Goal: Book appointment/travel/reservation

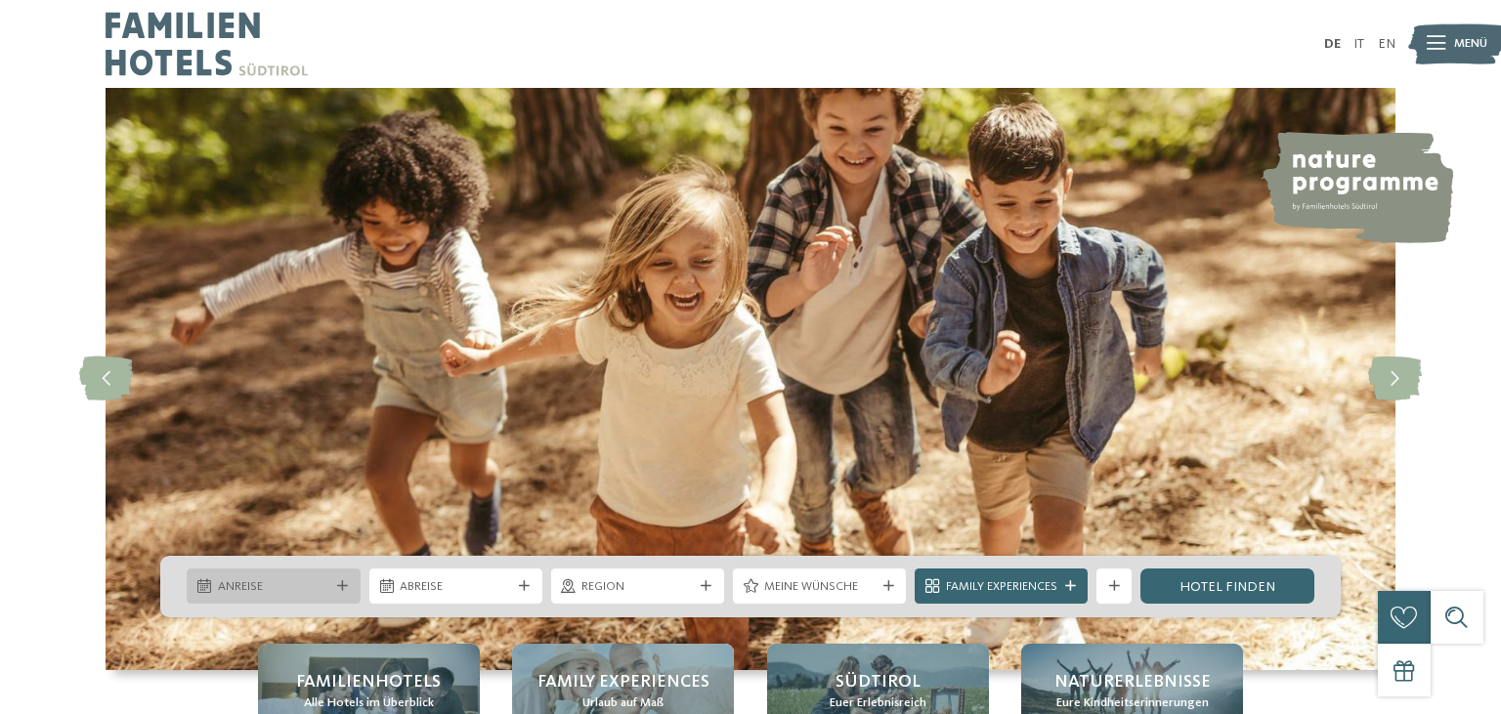
click at [338, 587] on icon at bounding box center [342, 586] width 11 height 11
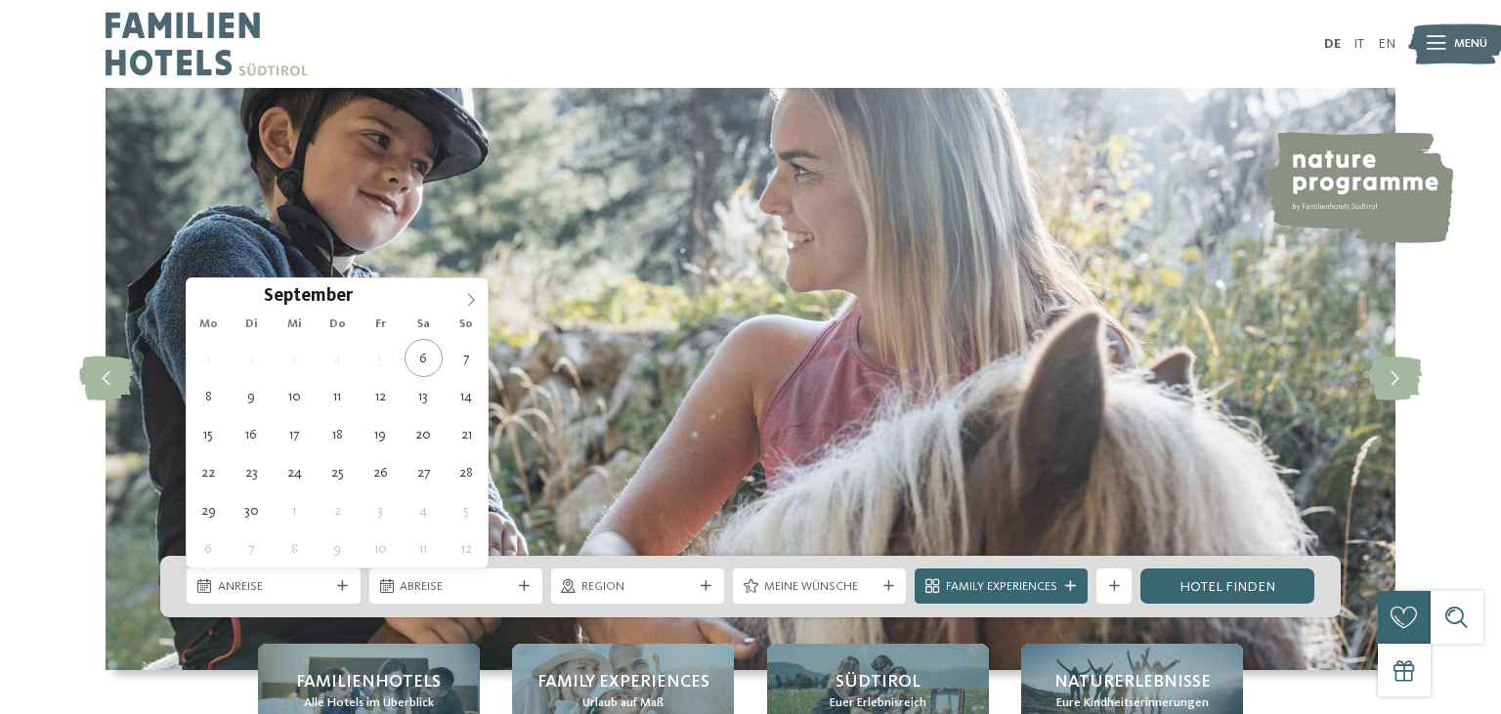
click at [471, 300] on icon at bounding box center [471, 300] width 14 height 14
click at [464, 303] on span at bounding box center [470, 294] width 33 height 33
click at [465, 302] on icon at bounding box center [471, 300] width 14 height 14
click at [464, 305] on span at bounding box center [470, 294] width 33 height 33
type input "****"
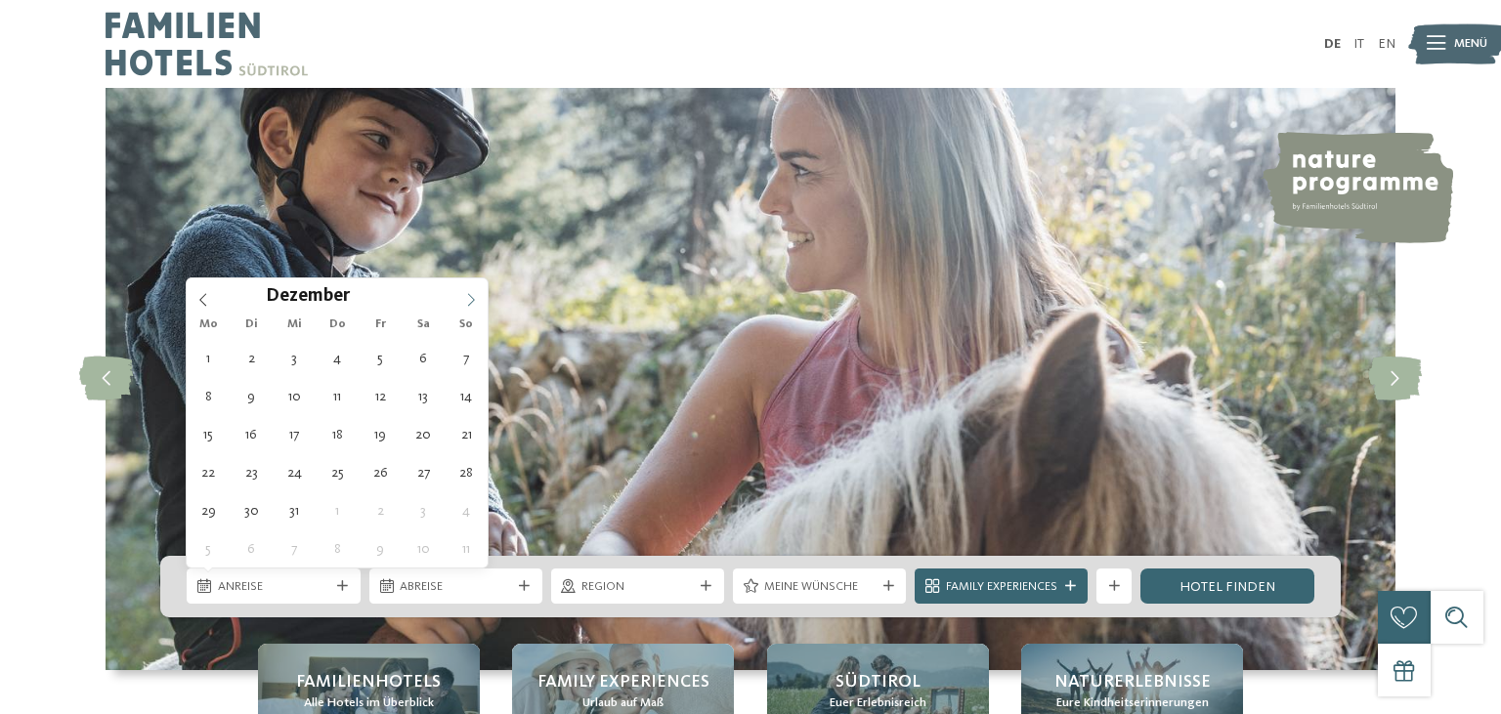
click at [465, 299] on icon at bounding box center [471, 300] width 14 height 14
click at [467, 298] on icon at bounding box center [471, 300] width 14 height 14
click at [471, 294] on icon at bounding box center [471, 300] width 14 height 14
click at [475, 294] on icon at bounding box center [471, 300] width 14 height 14
click at [474, 295] on icon at bounding box center [471, 300] width 14 height 14
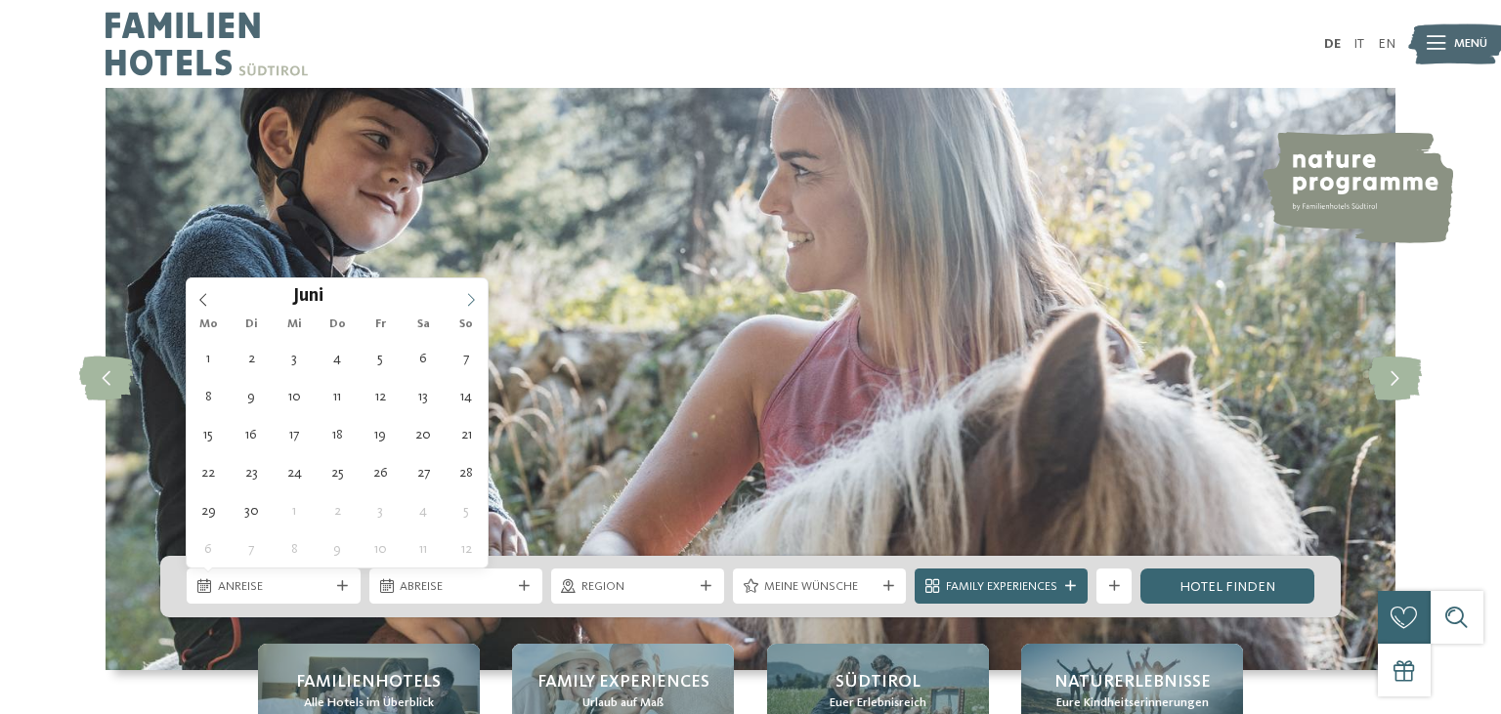
click at [471, 300] on icon at bounding box center [471, 300] width 14 height 14
click at [474, 297] on icon at bounding box center [471, 300] width 14 height 14
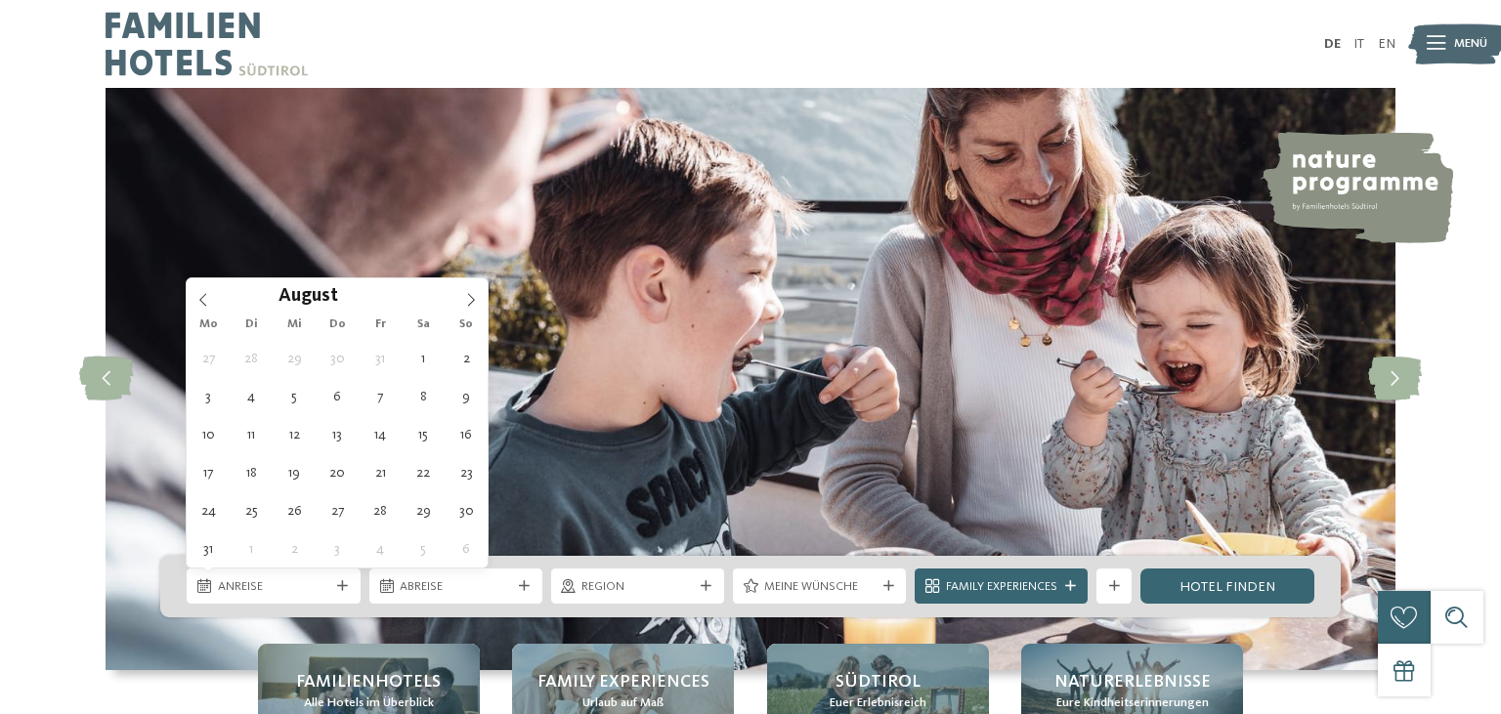
type div "04.08.2026"
type input "****"
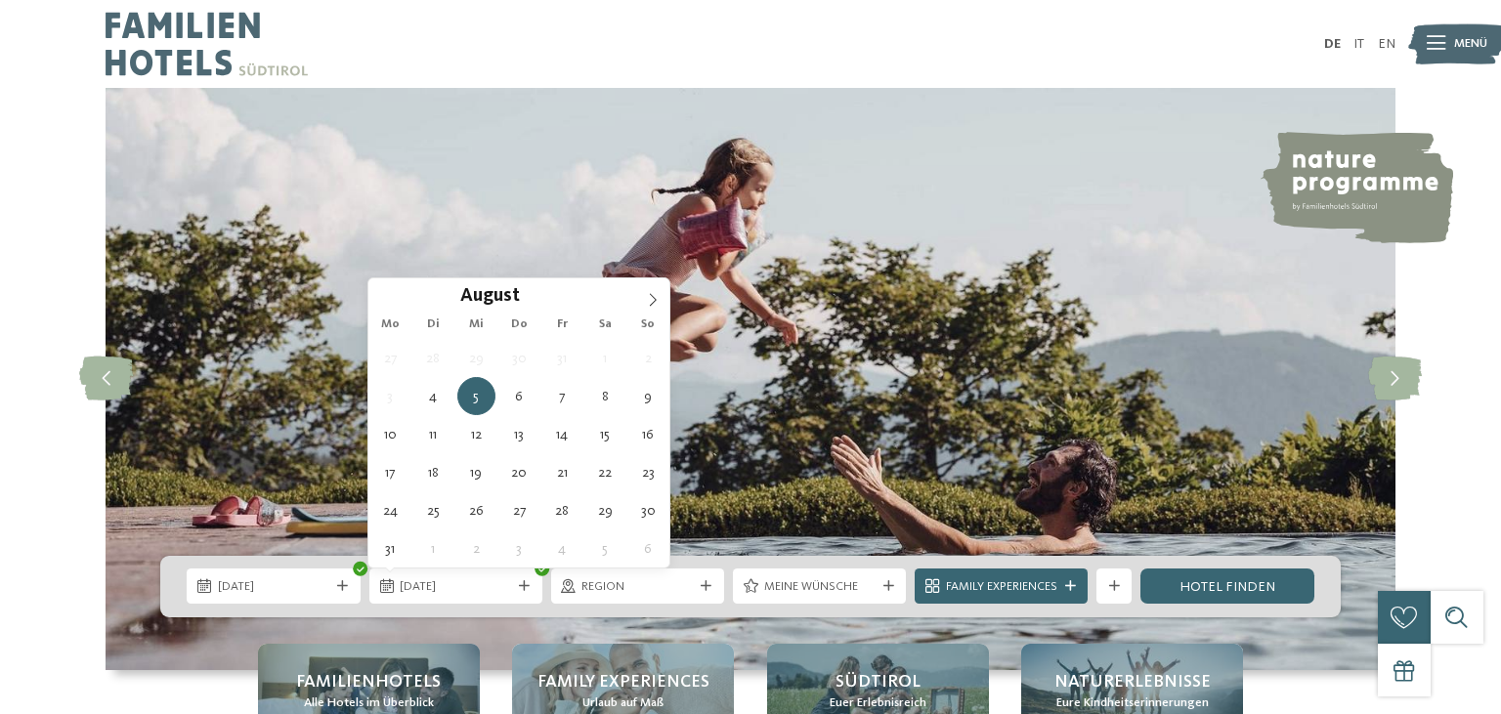
type div "11.08.2026"
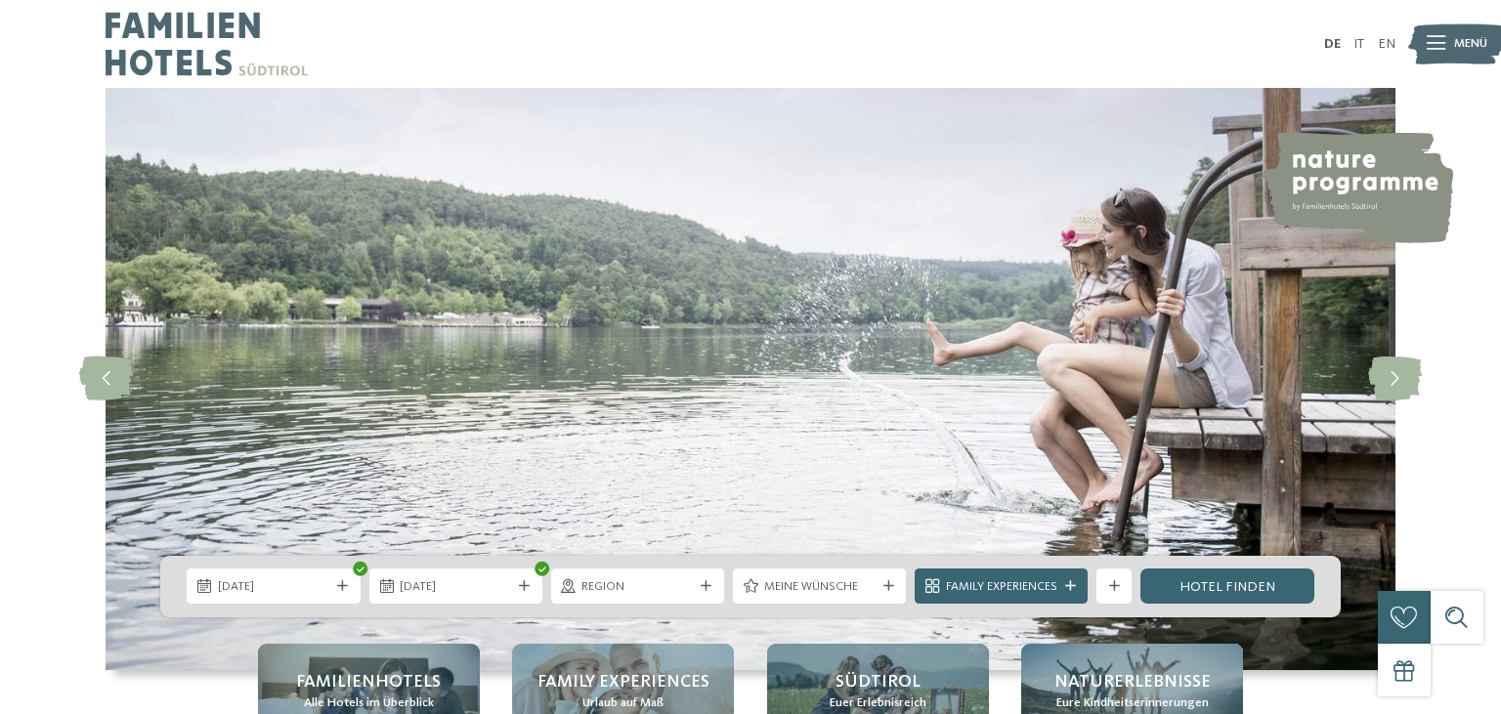
click at [666, 589] on span "Region" at bounding box center [636, 587] width 111 height 18
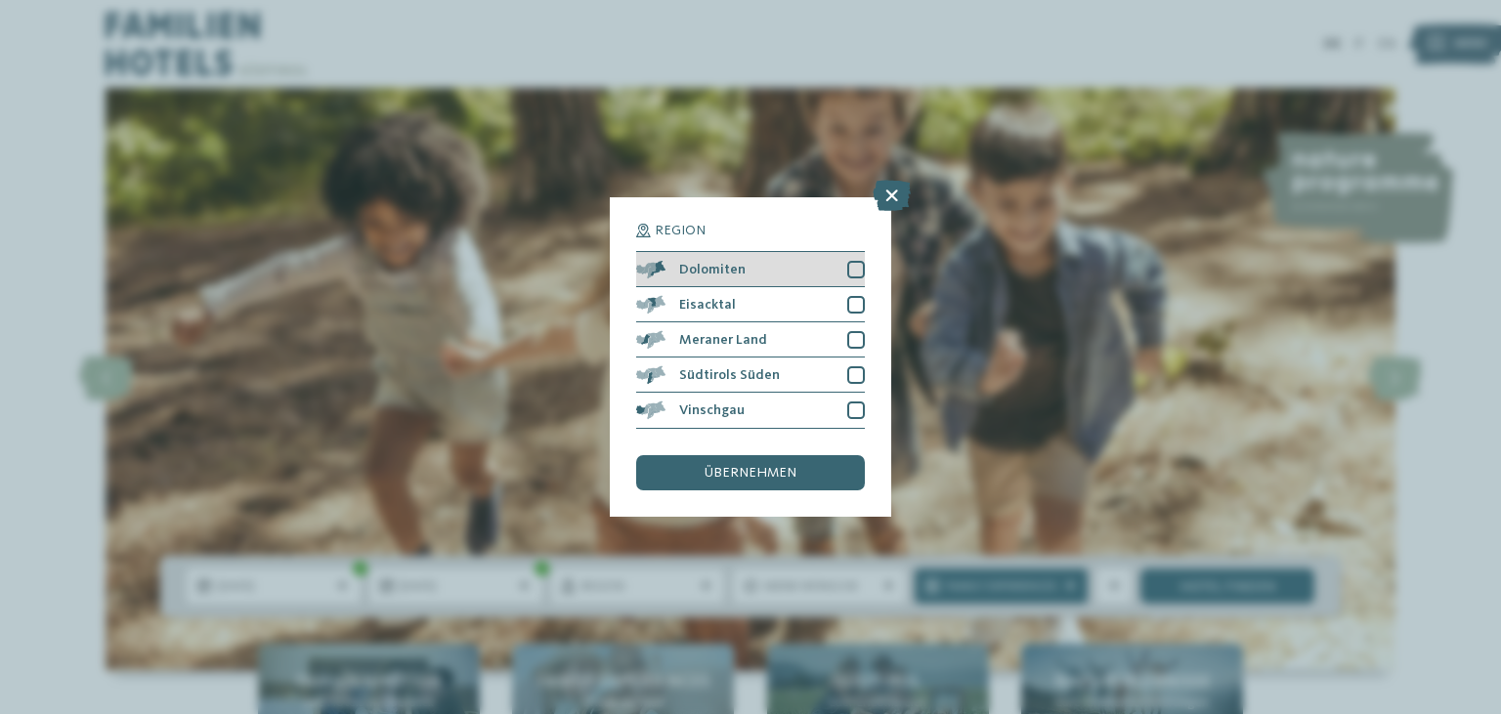
click at [857, 267] on div at bounding box center [856, 270] width 18 height 18
click at [858, 264] on icon at bounding box center [856, 269] width 12 height 11
click at [781, 475] on span "übernehmen" at bounding box center [750, 473] width 92 height 14
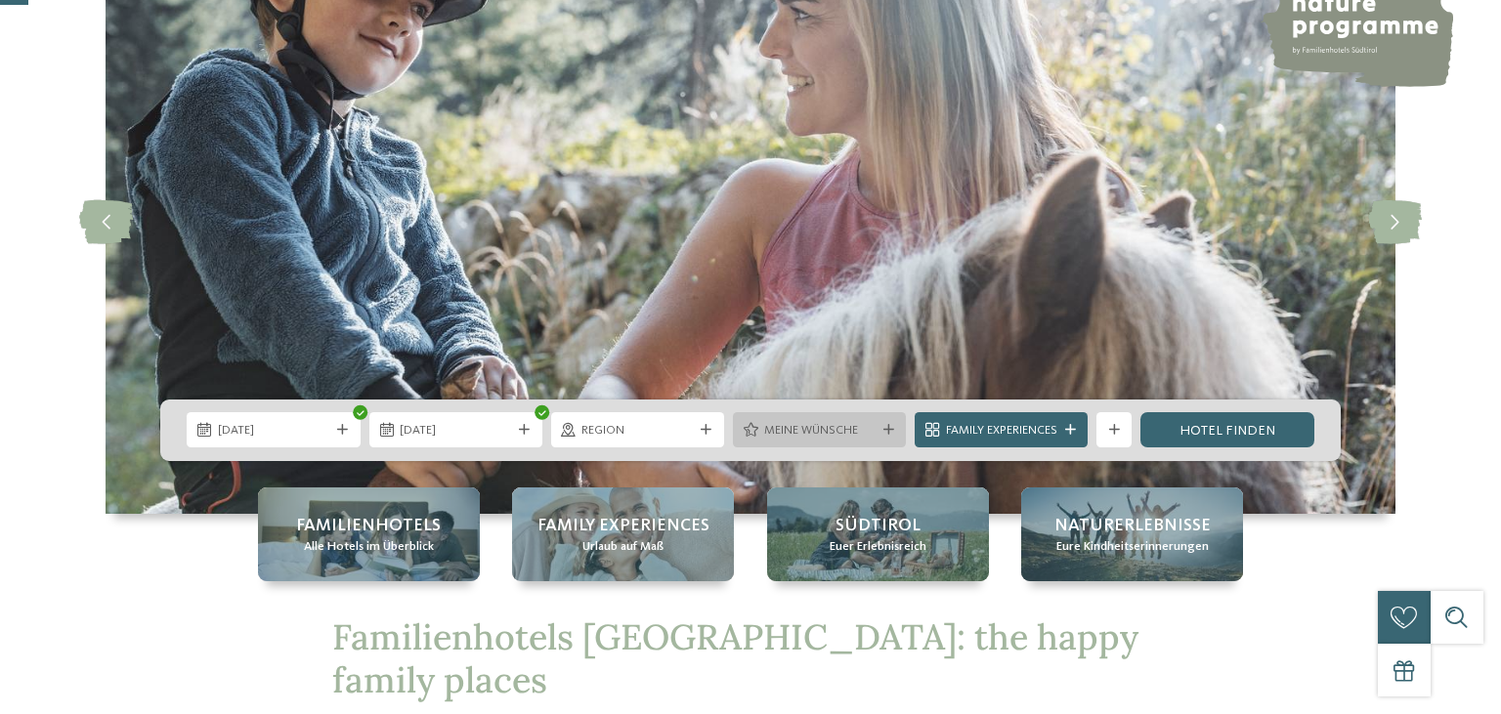
scroll to position [180, 0]
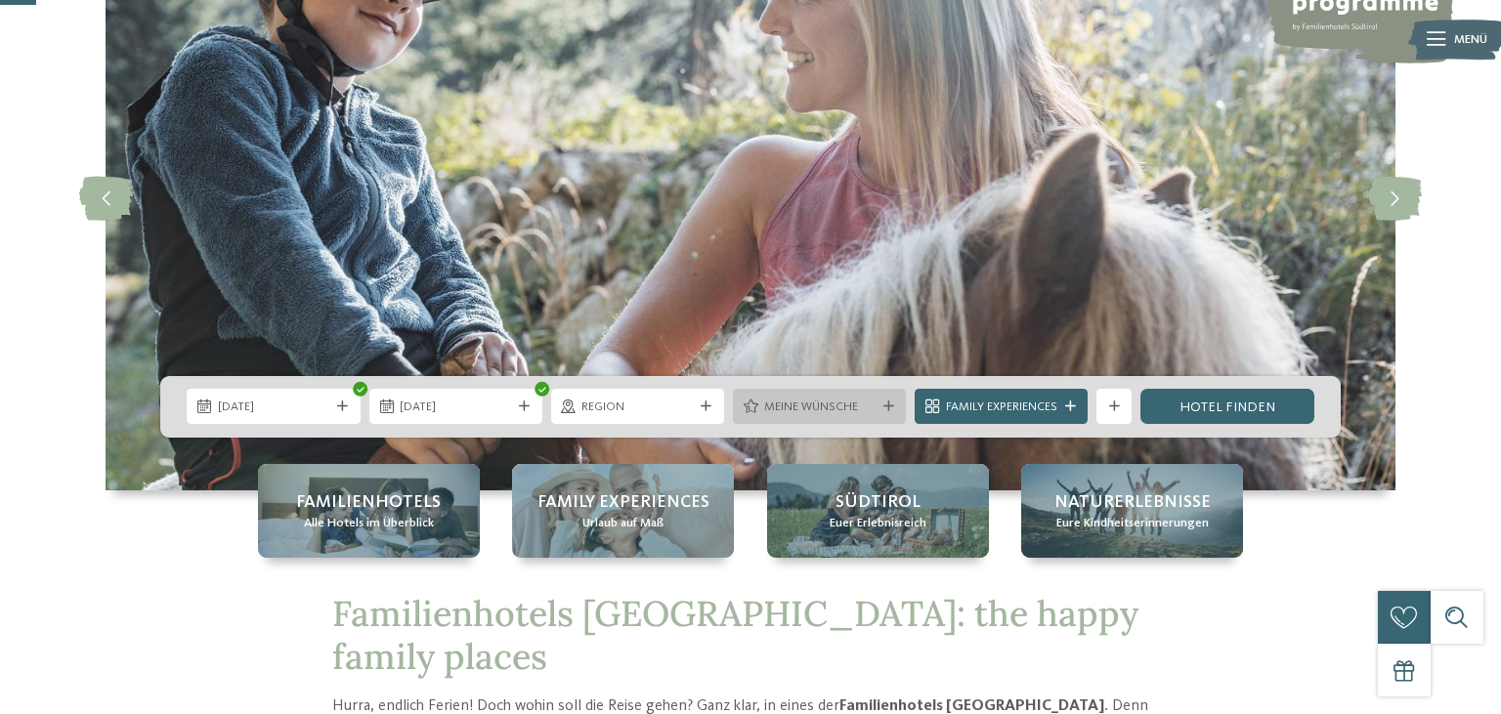
click at [855, 408] on span "Meine Wünsche" at bounding box center [819, 408] width 111 height 18
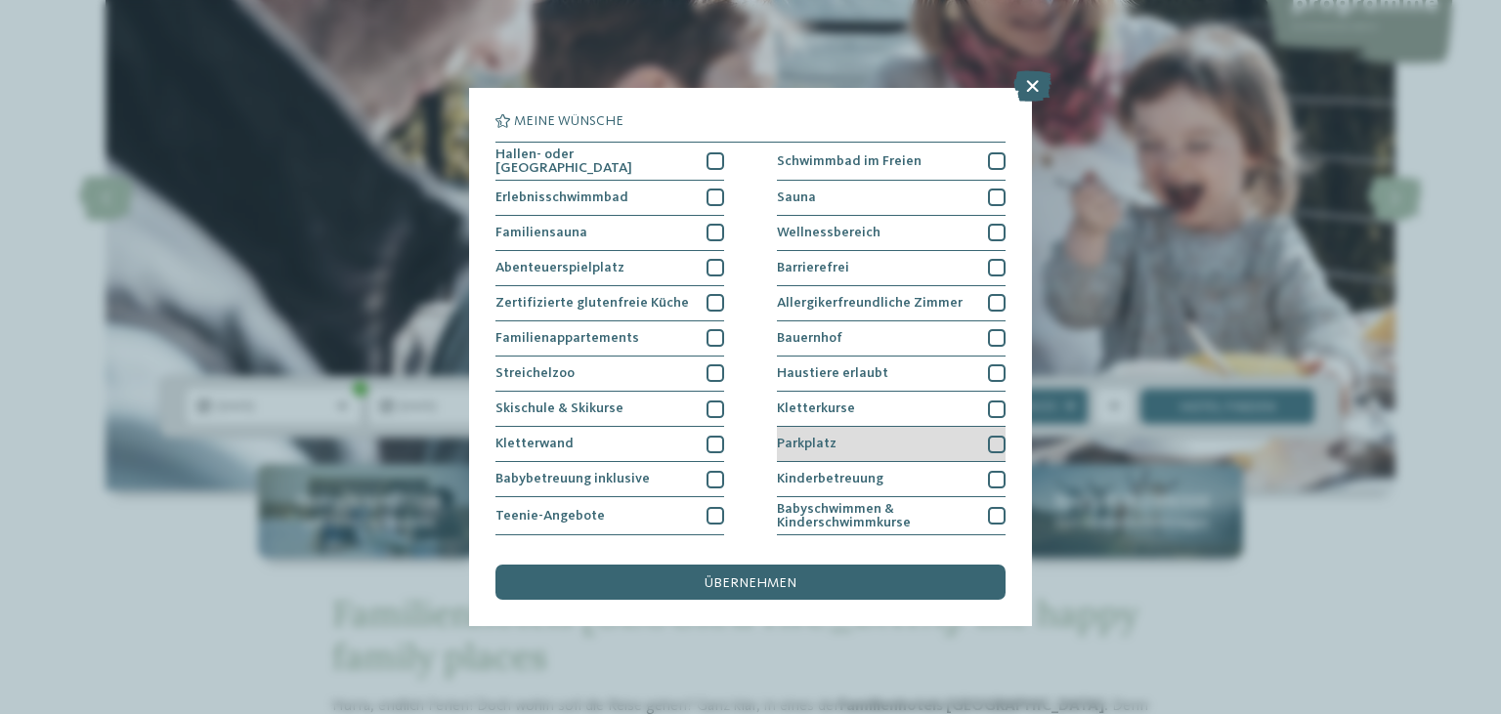
click at [987, 439] on div "Parkplatz" at bounding box center [891, 444] width 229 height 35
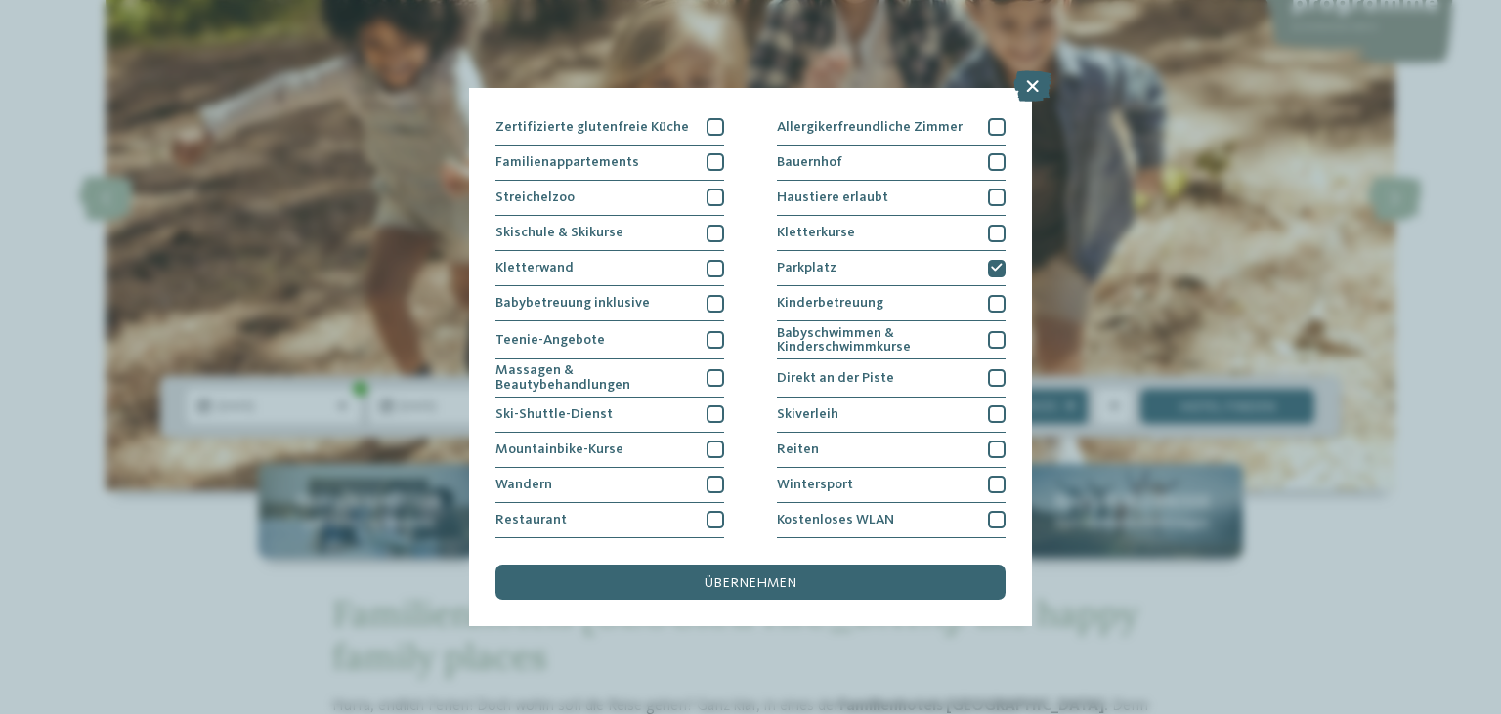
scroll to position [0, 0]
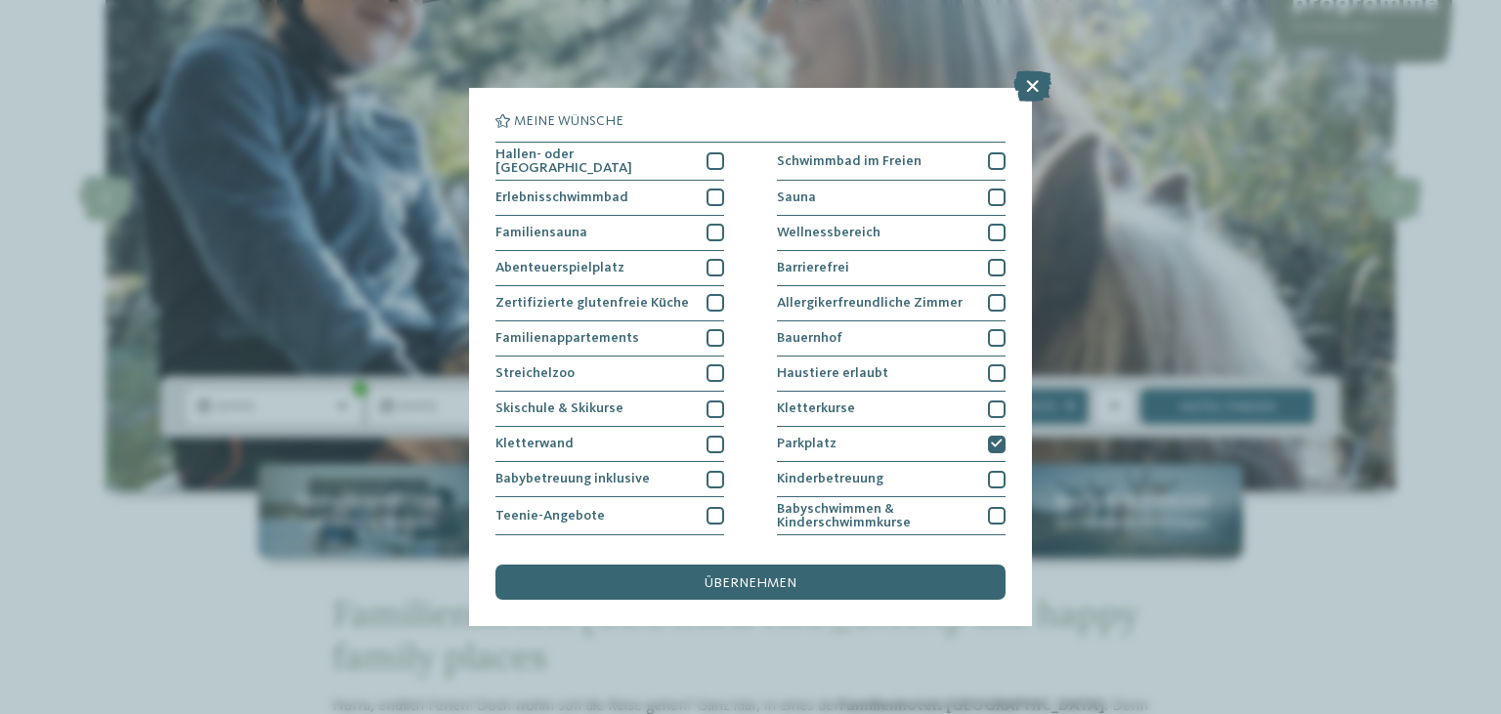
click at [762, 580] on span "übernehmen" at bounding box center [750, 583] width 92 height 14
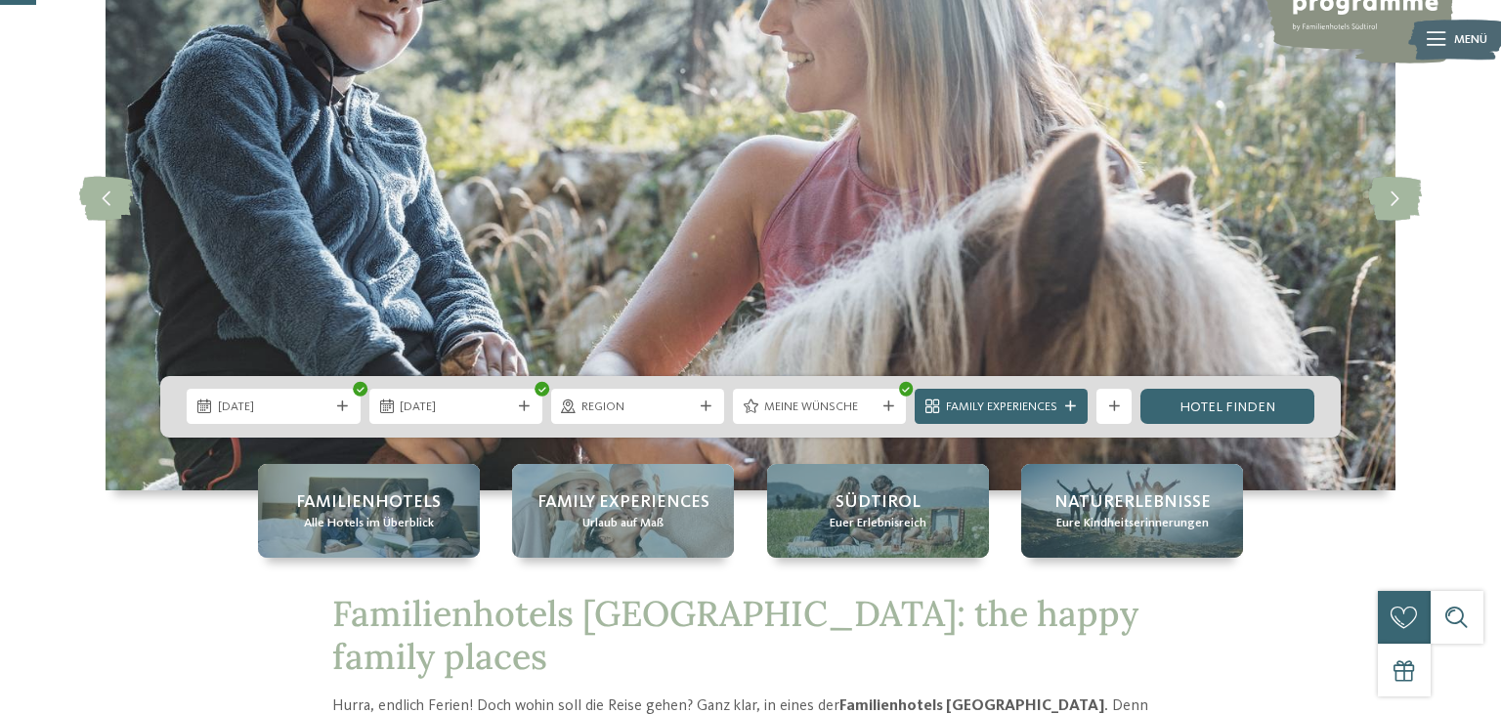
click at [1215, 409] on link "Hotel finden" at bounding box center [1226, 406] width 173 height 35
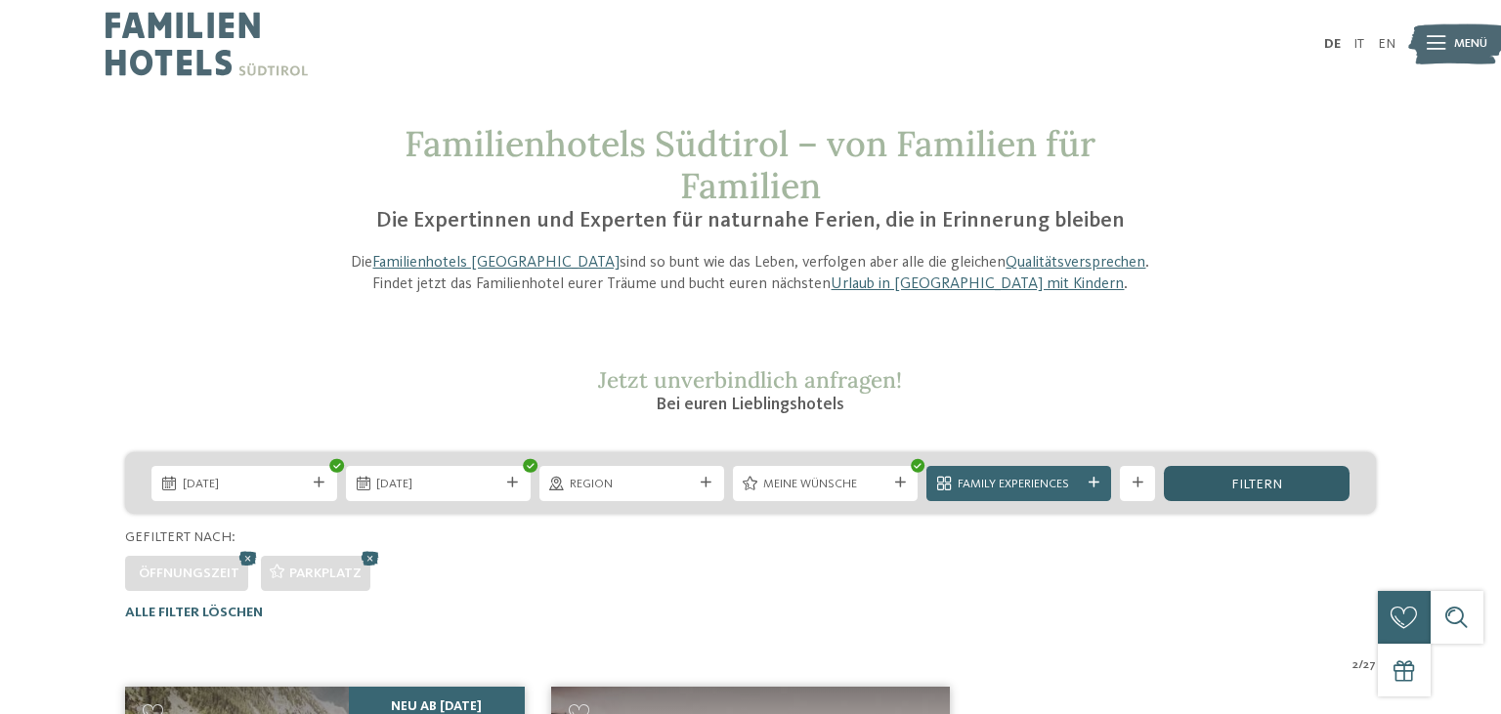
click at [1231, 492] on div "filtern" at bounding box center [1256, 483] width 185 height 35
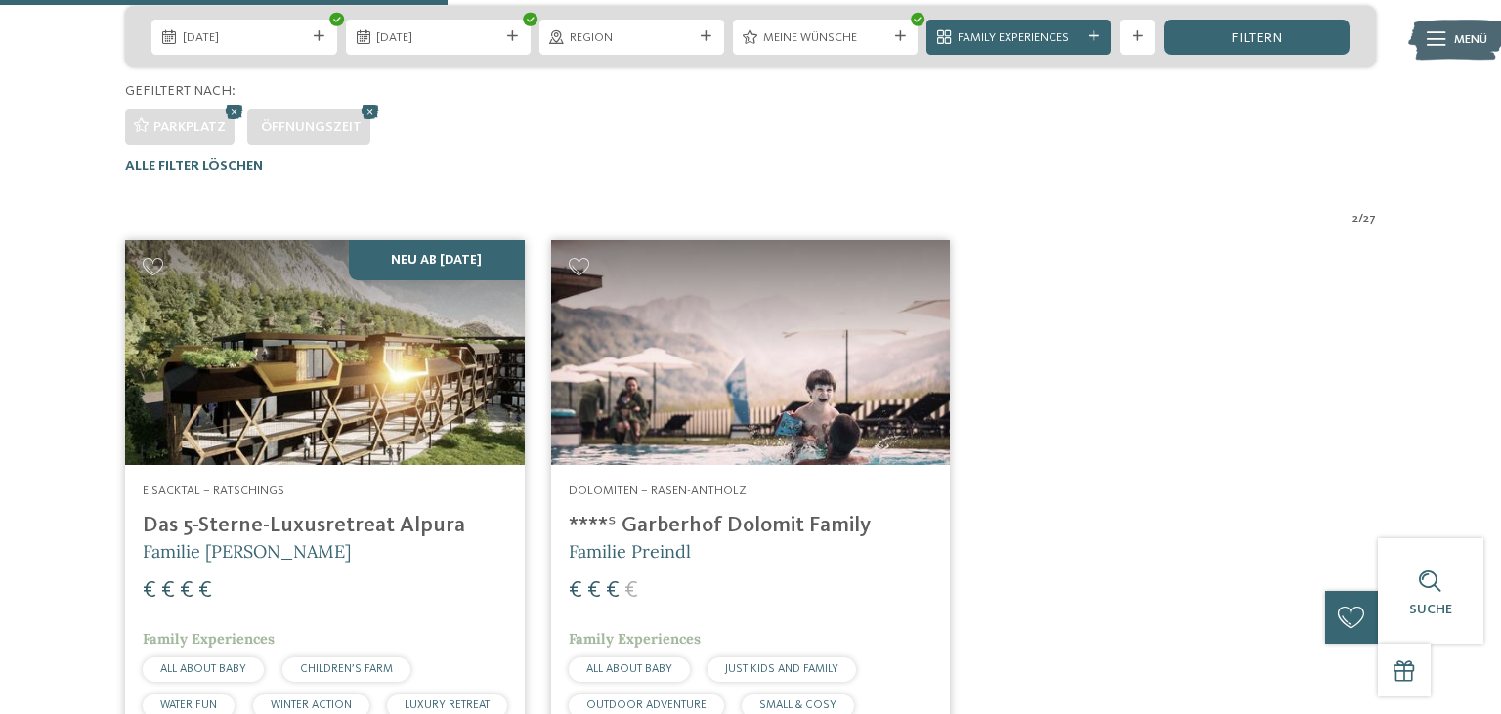
scroll to position [465, 0]
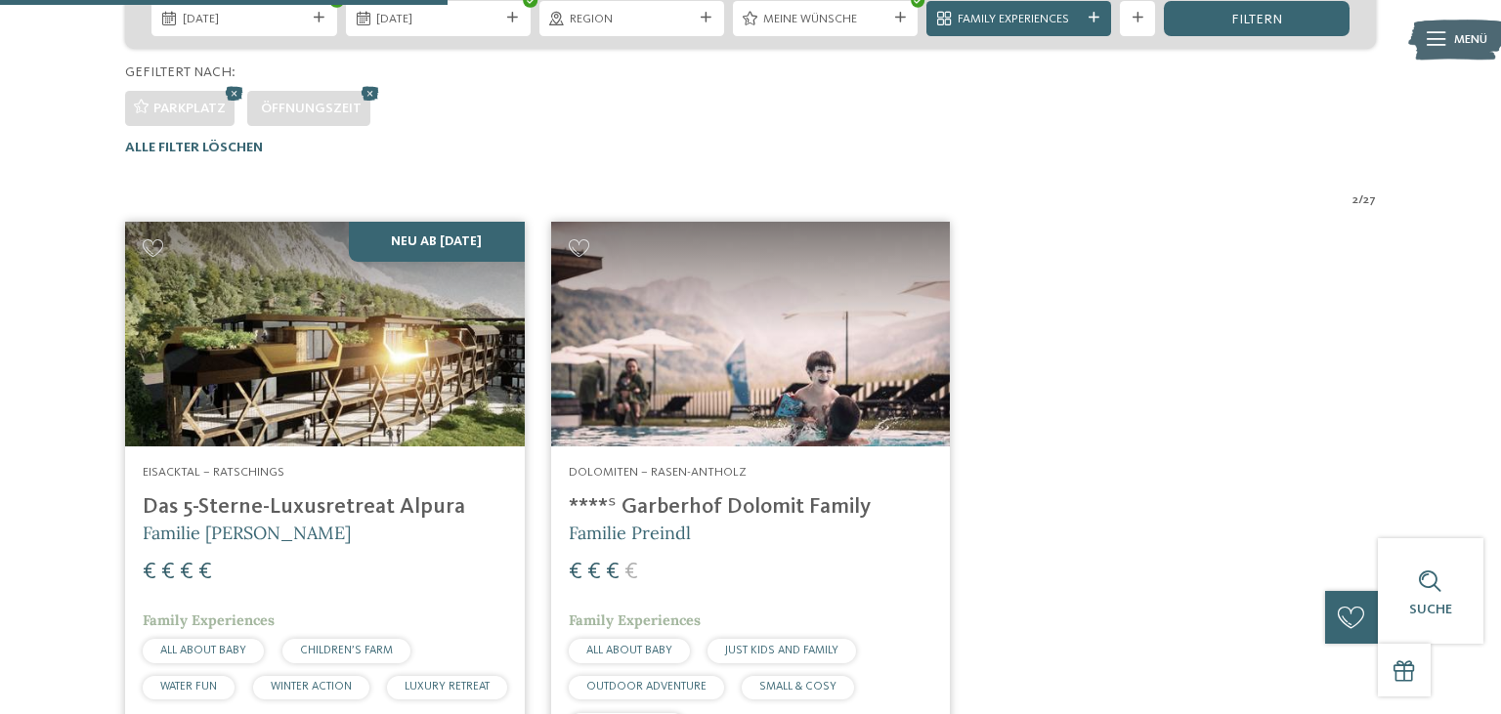
click at [729, 403] on img at bounding box center [750, 334] width 399 height 225
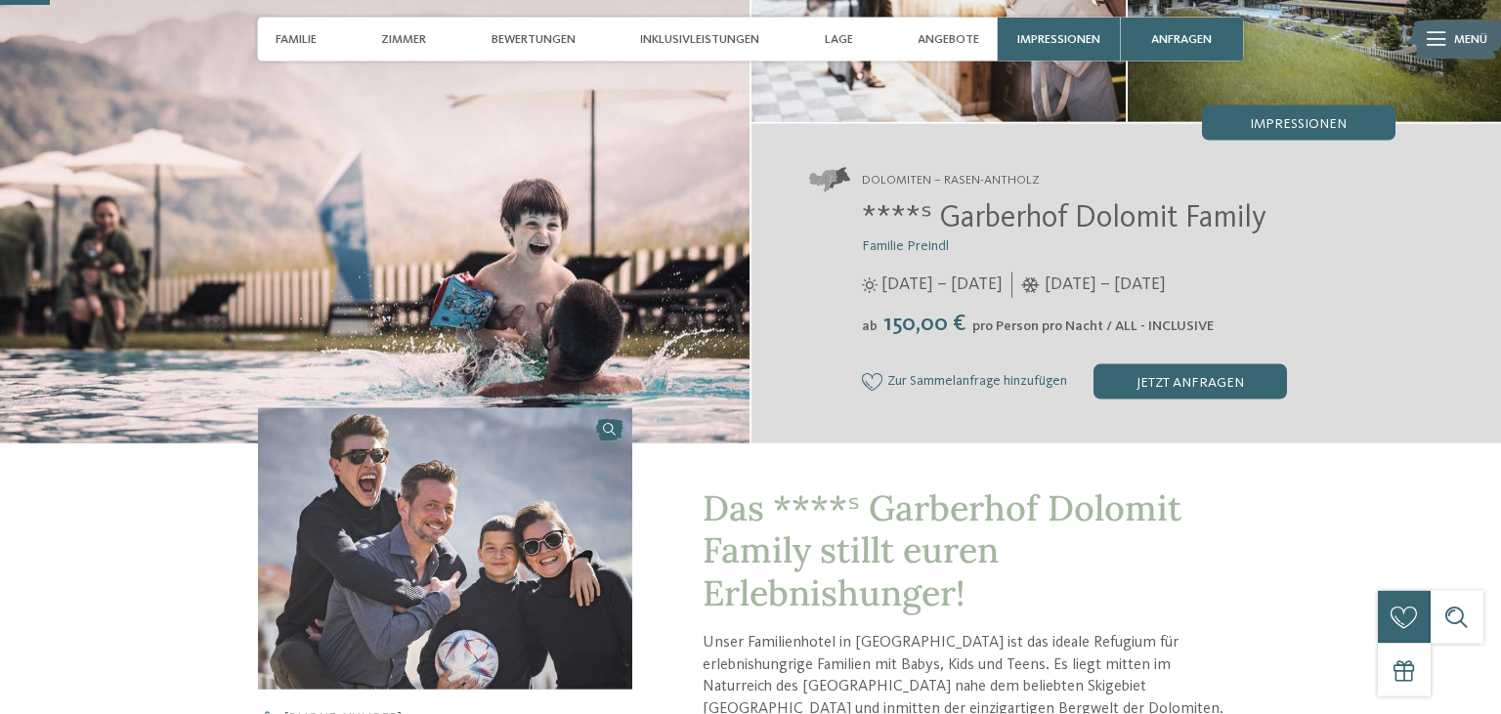
scroll to position [246, 0]
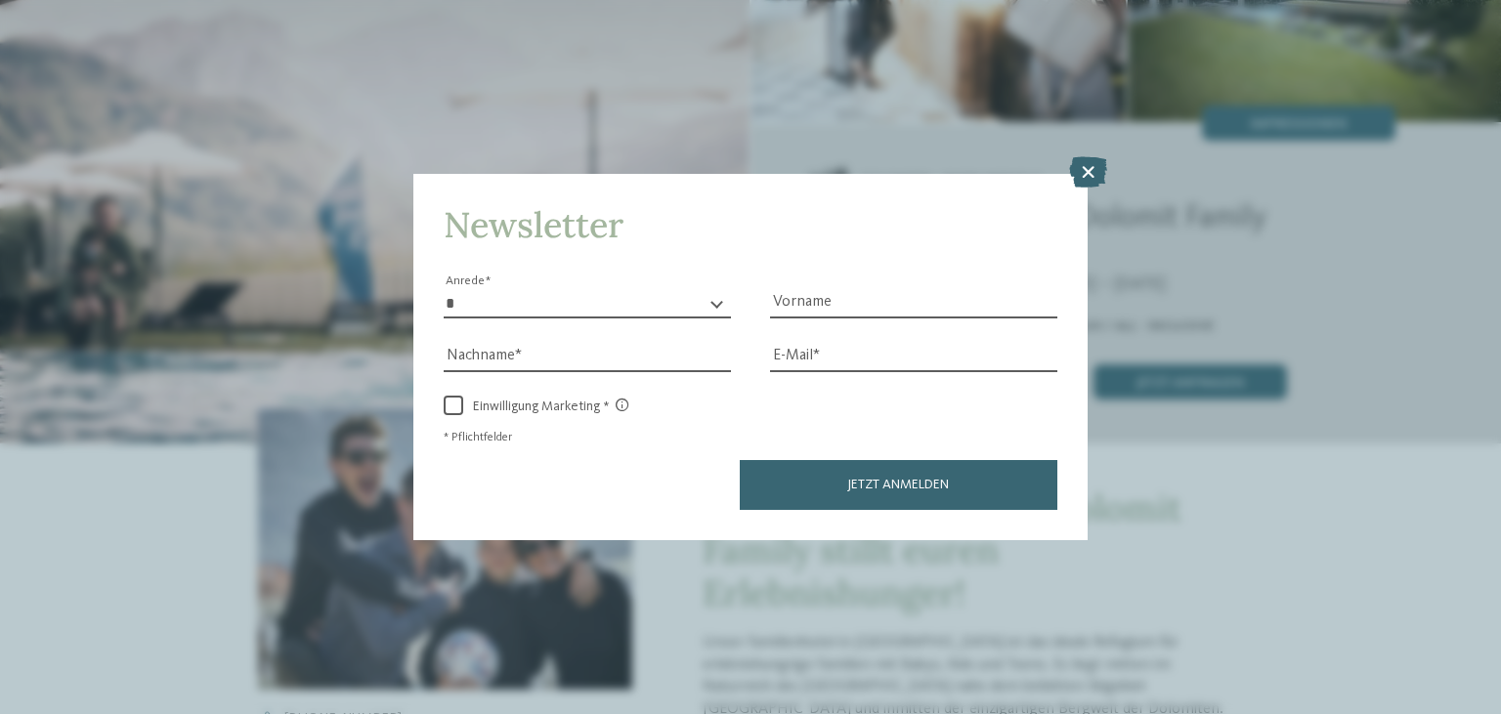
click at [1076, 174] on icon at bounding box center [1088, 171] width 38 height 31
